Goal: Check status: Check status

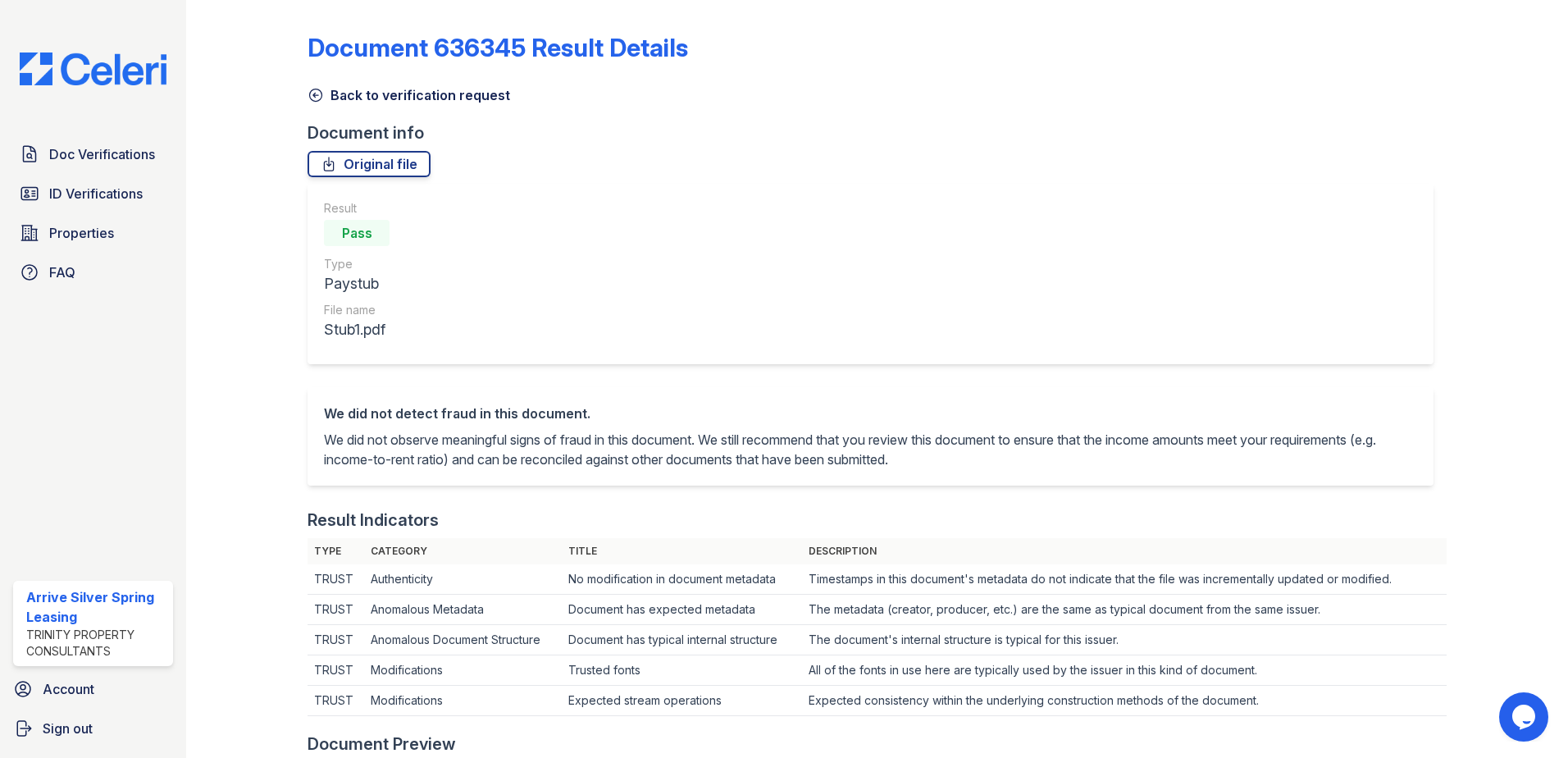
click at [310, 93] on icon at bounding box center [316, 96] width 12 height 12
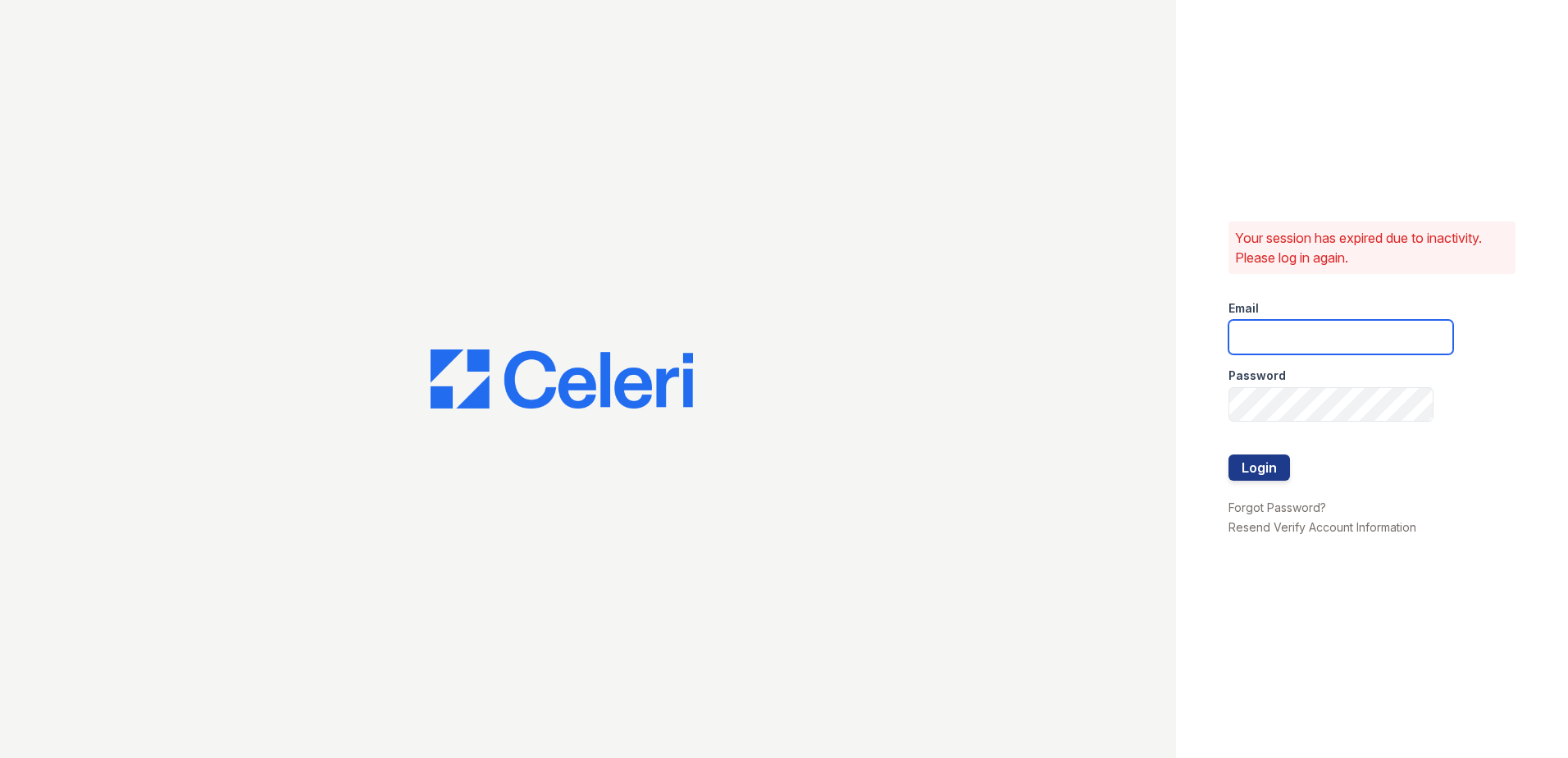
type input "[EMAIL_ADDRESS][DOMAIN_NAME]"
click at [1279, 464] on button "Login" at bounding box center [1259, 468] width 61 height 27
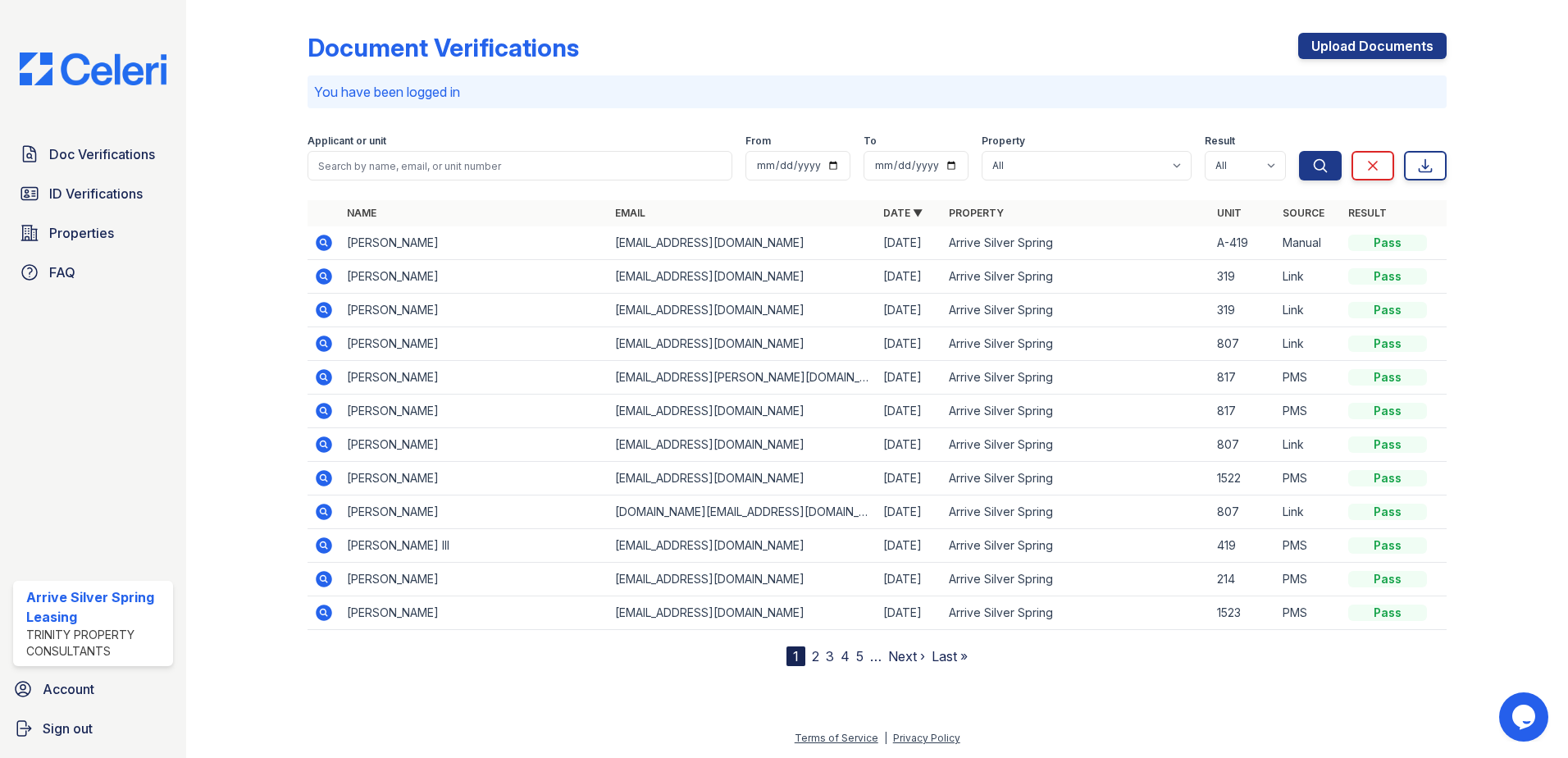
click at [327, 243] on icon at bounding box center [324, 243] width 17 height 17
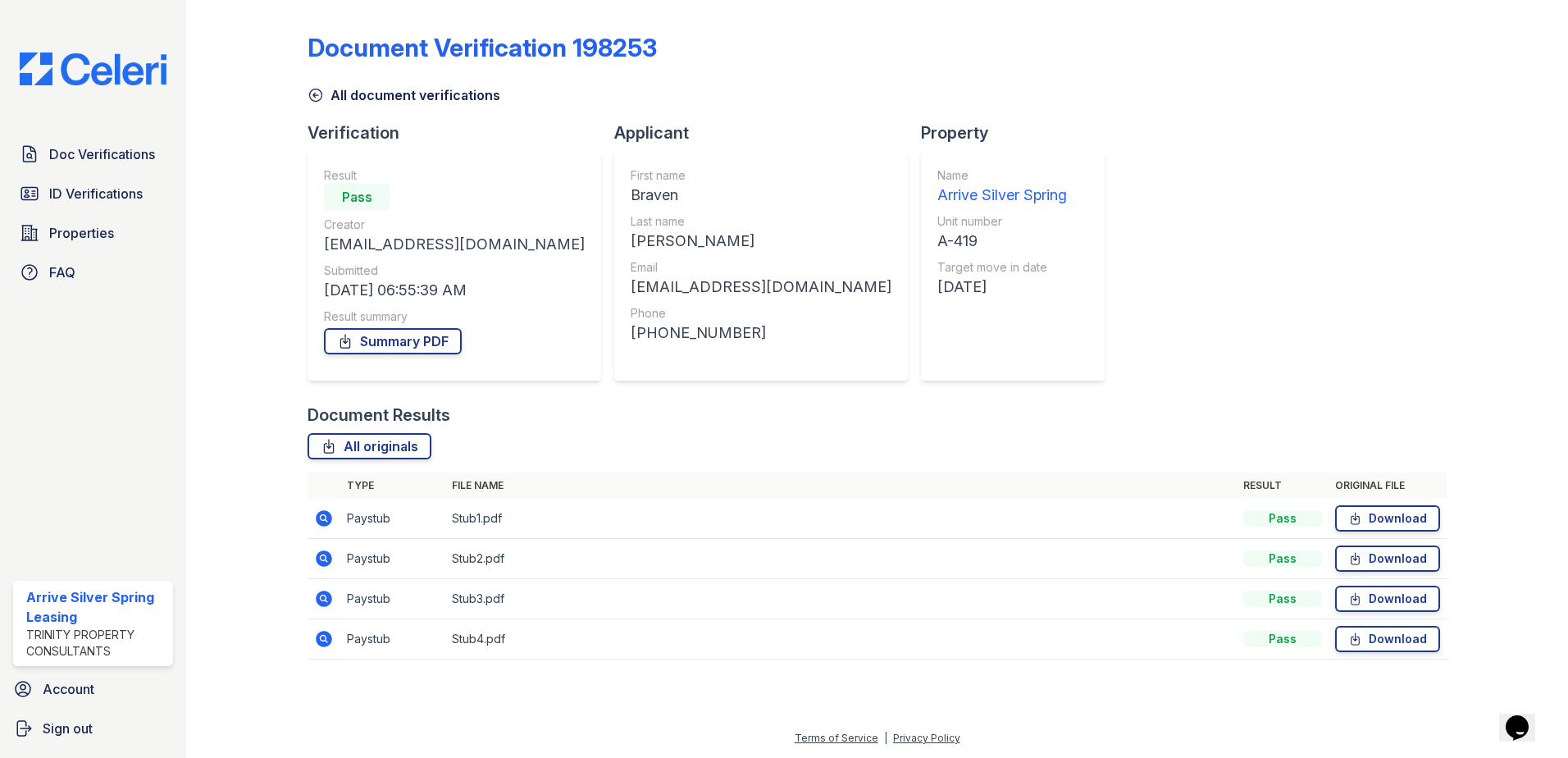
click at [322, 557] on icon at bounding box center [323, 558] width 4 height 4
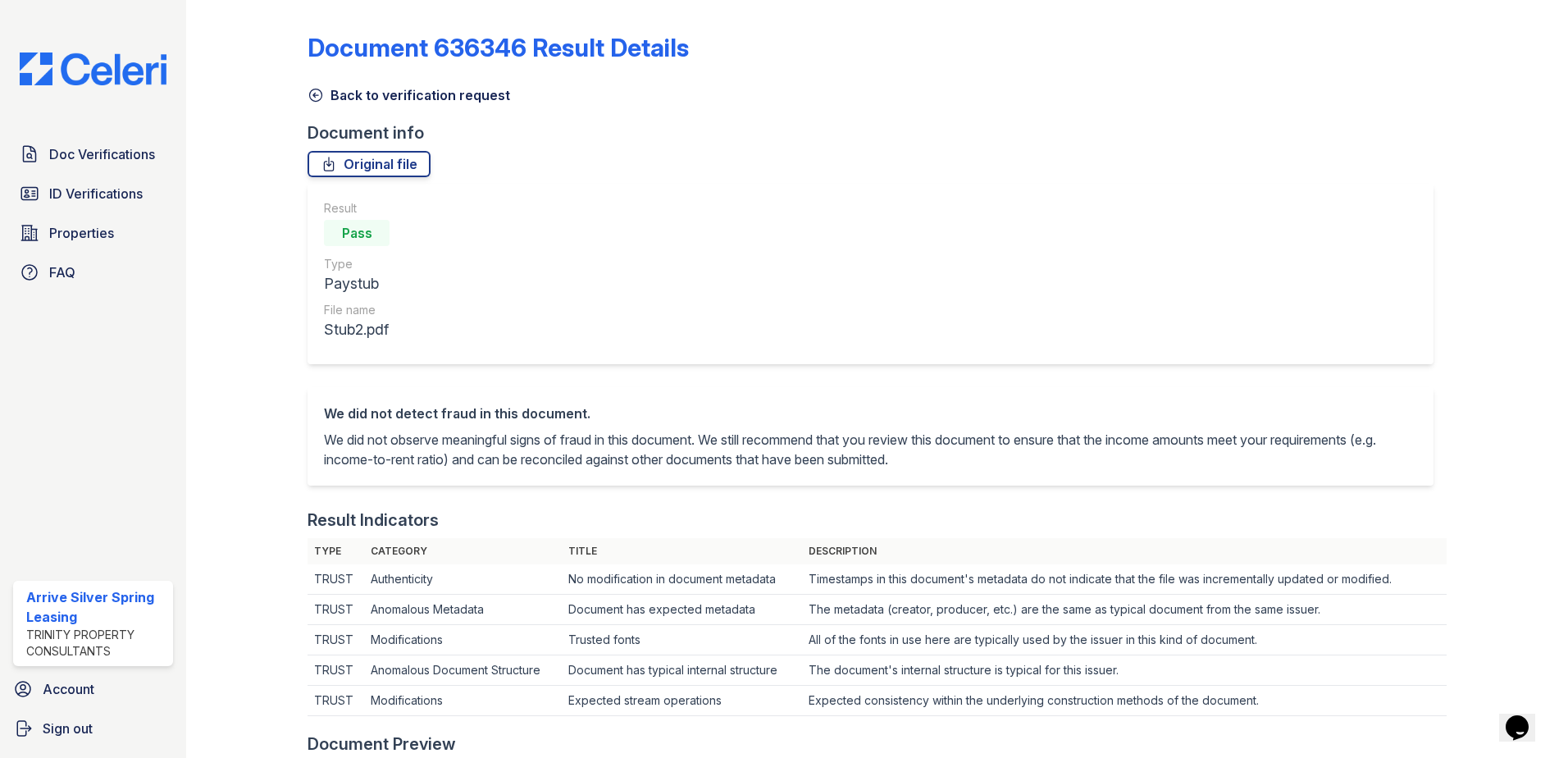
click at [314, 98] on icon at bounding box center [316, 95] width 17 height 17
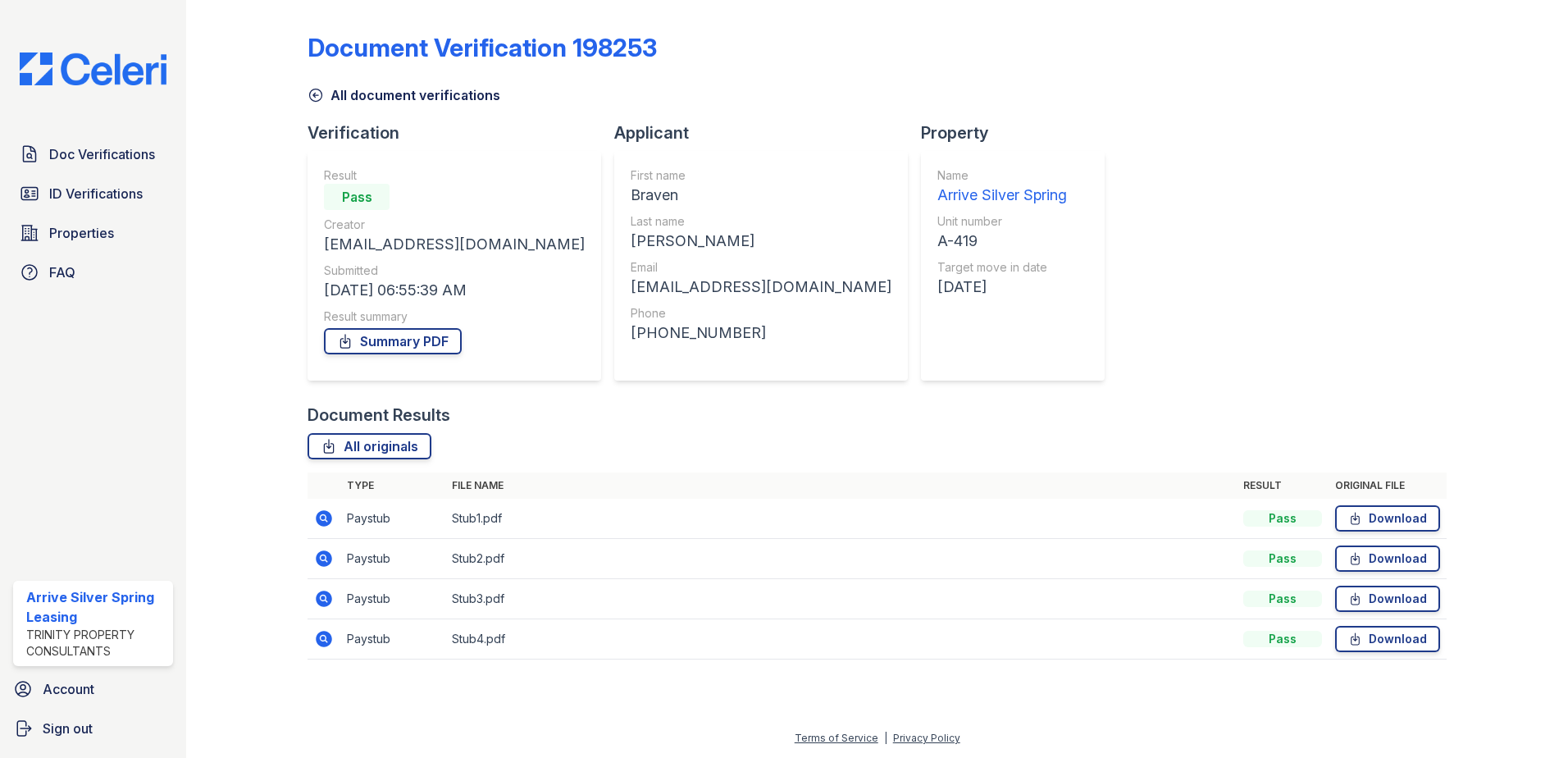
click at [324, 598] on icon at bounding box center [323, 598] width 4 height 4
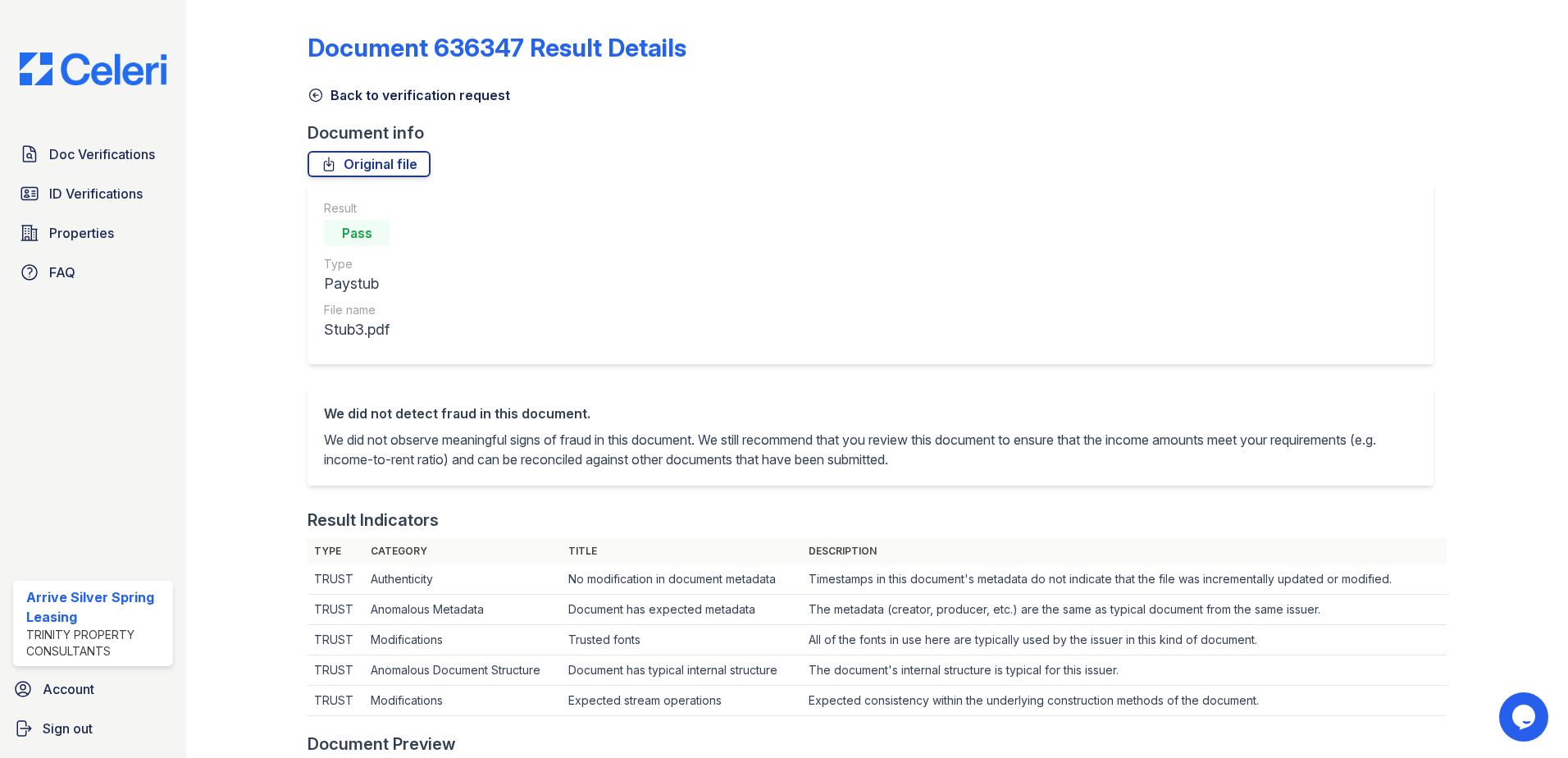
click at [310, 92] on icon at bounding box center [316, 96] width 12 height 12
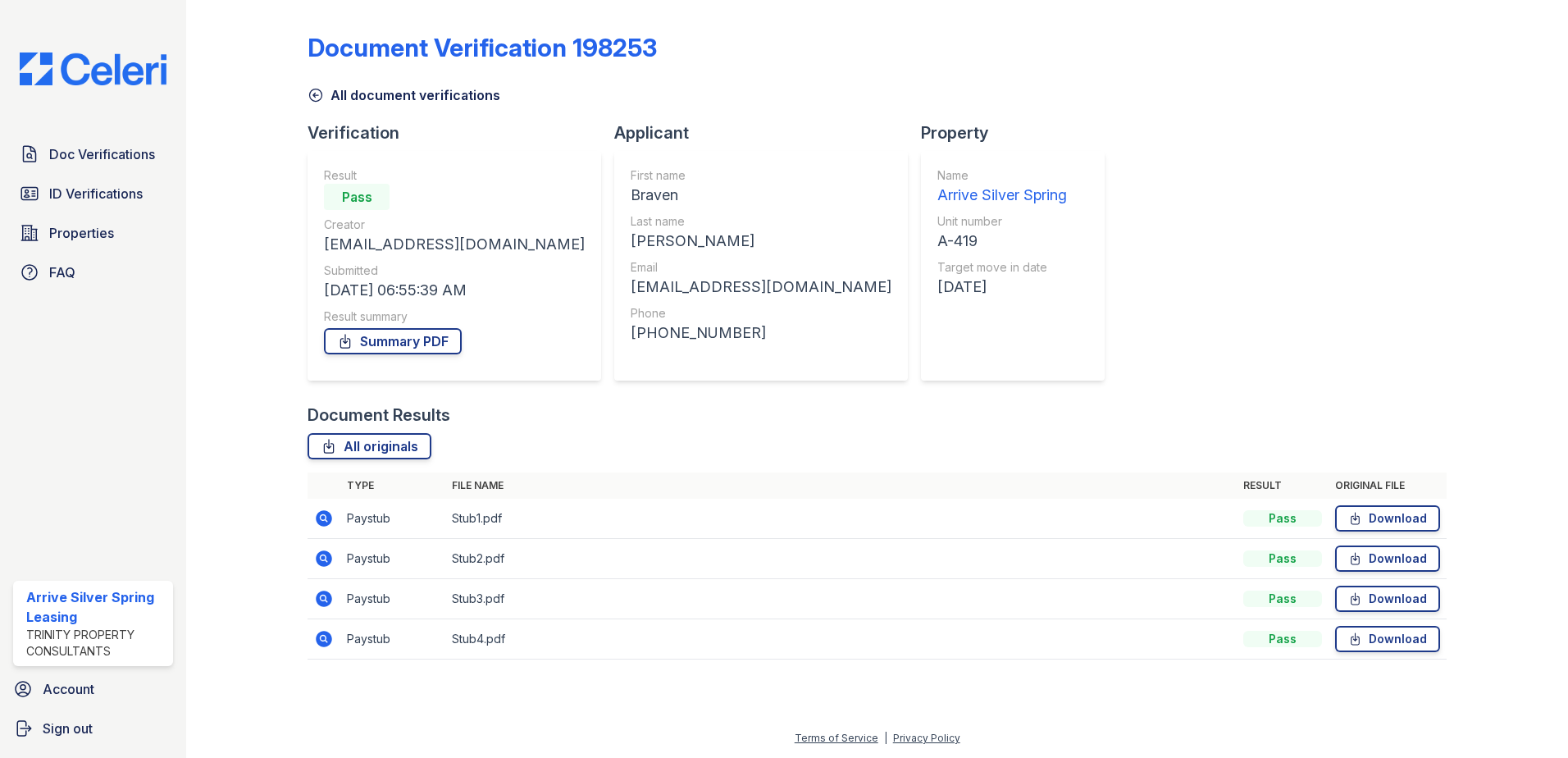
click at [319, 637] on icon at bounding box center [324, 639] width 17 height 17
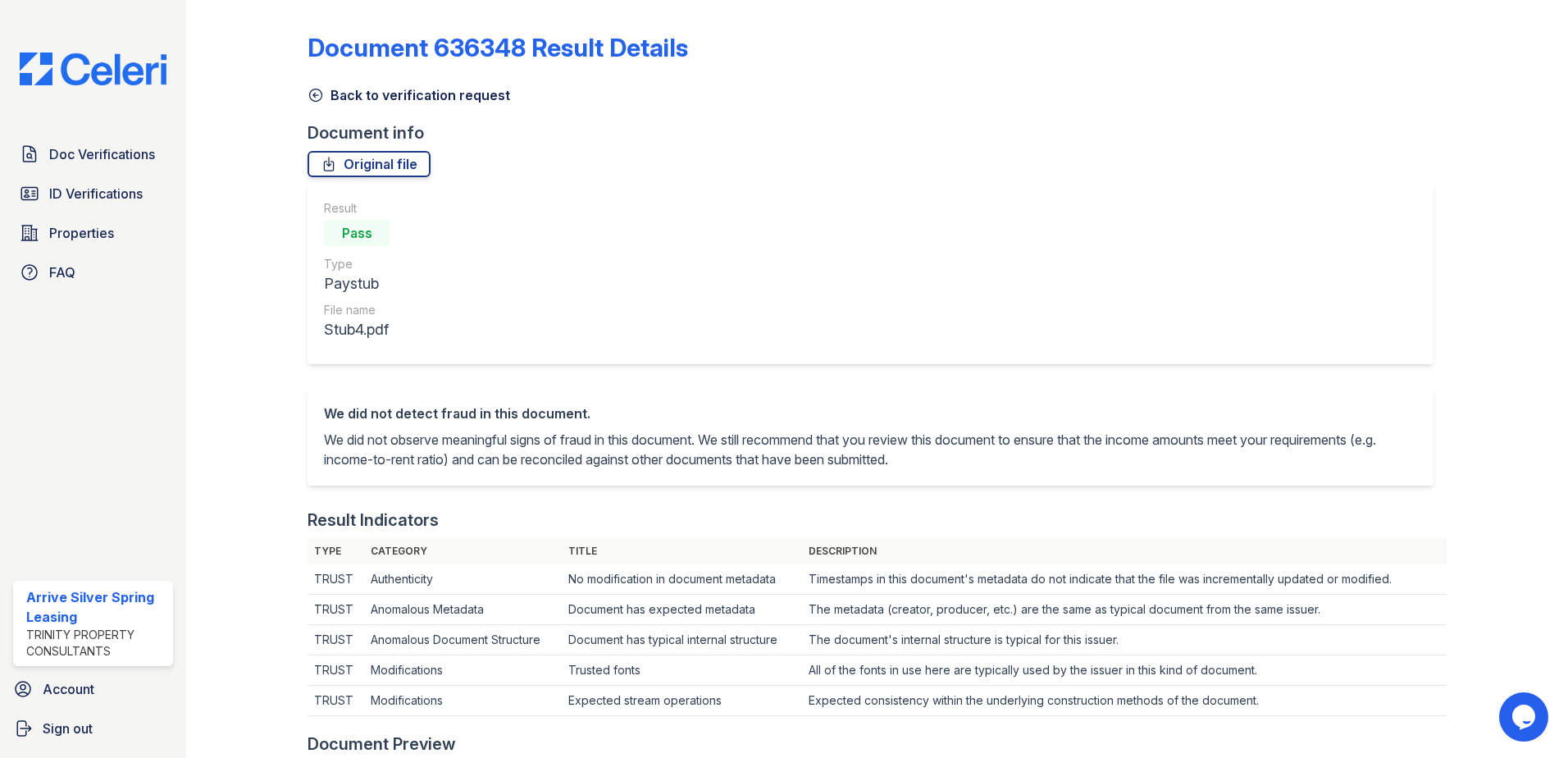
click at [317, 93] on icon at bounding box center [316, 95] width 17 height 17
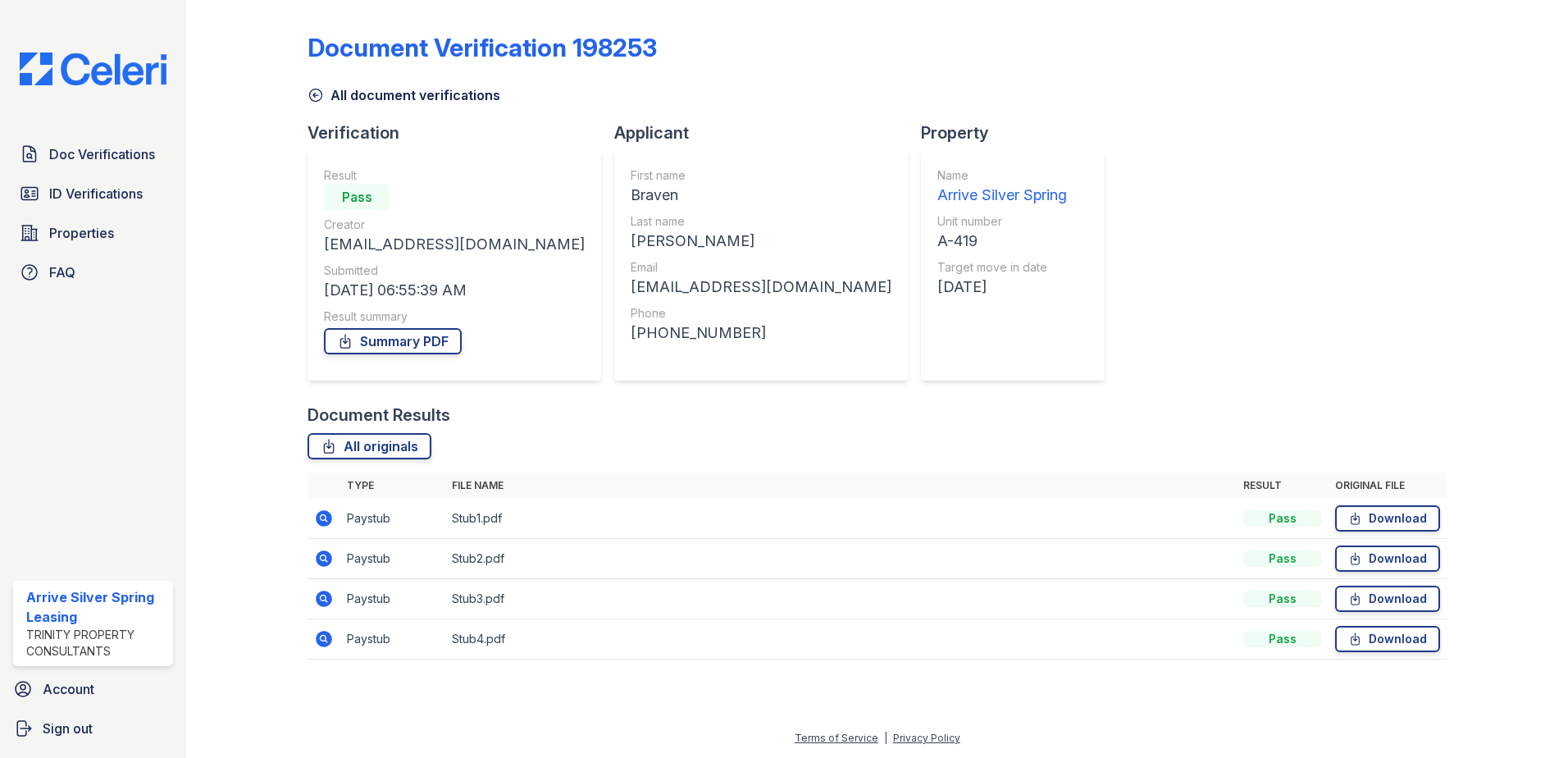
click at [326, 522] on icon at bounding box center [324, 519] width 17 height 17
